Goal: Task Accomplishment & Management: Complete application form

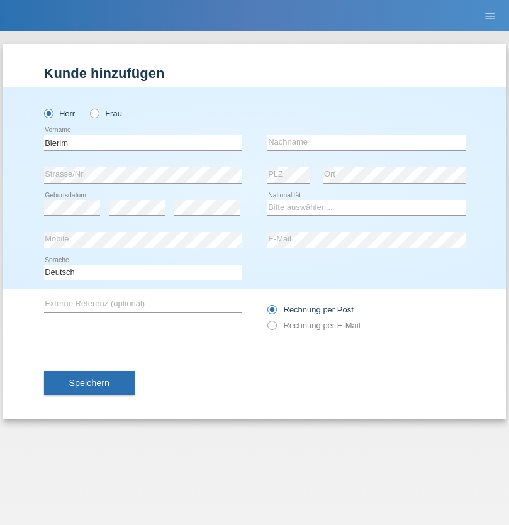
type input "Blerim"
click at [366, 142] on input "text" at bounding box center [366, 143] width 198 height 16
type input "Jajiji"
select select "RS"
select select "C"
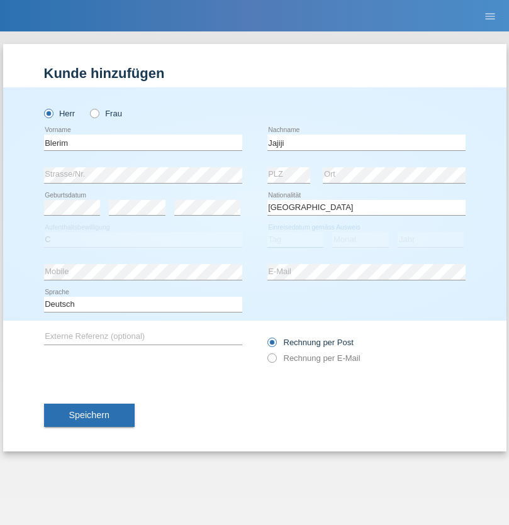
select select "13"
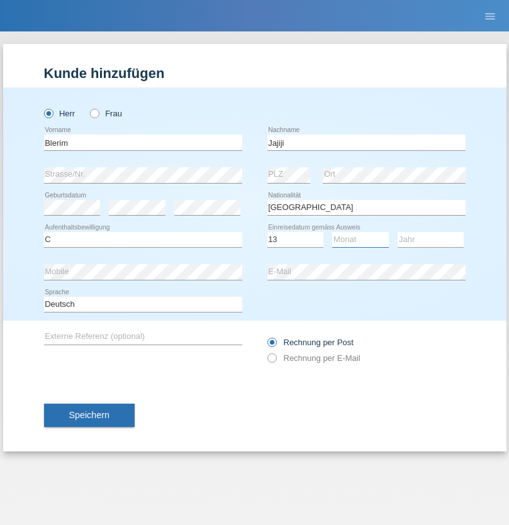
select select "08"
select select "2021"
select select "en"
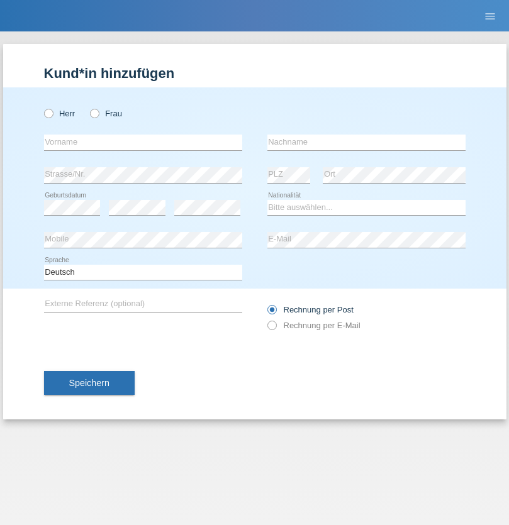
radio input "true"
click at [143, 142] on input "text" at bounding box center [143, 143] width 198 height 16
type input "Marco"
click at [366, 142] on input "text" at bounding box center [366, 143] width 198 height 16
type input "Weinlein"
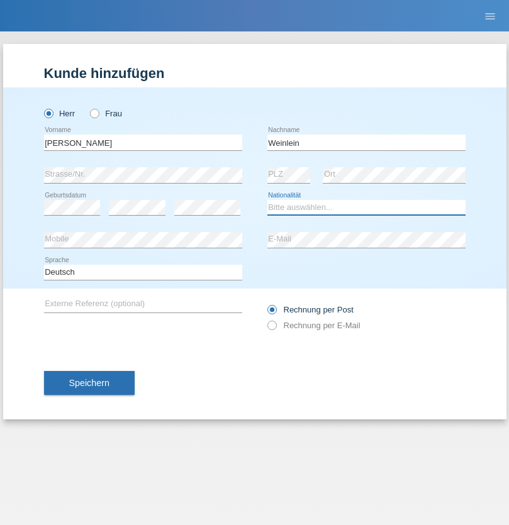
select select "CH"
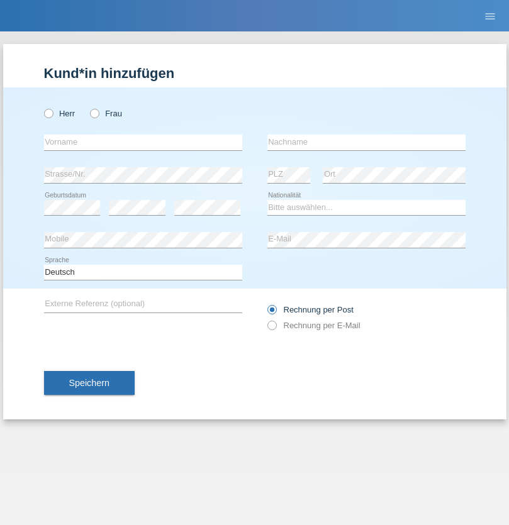
radio input "true"
click at [143, 142] on input "text" at bounding box center [143, 143] width 198 height 16
type input "firat"
click at [366, 142] on input "text" at bounding box center [366, 143] width 198 height 16
type input "kara"
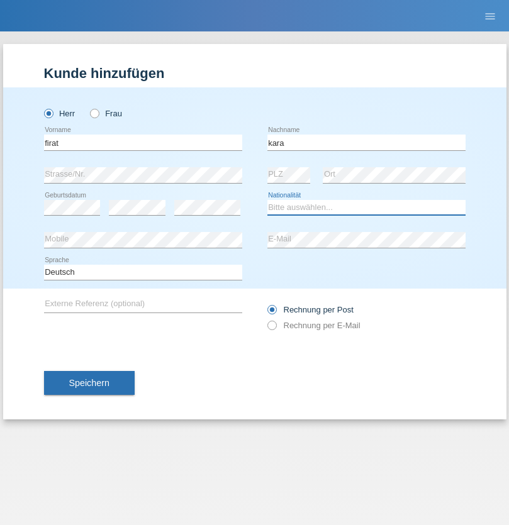
select select "CH"
